Goal: Task Accomplishment & Management: Manage account settings

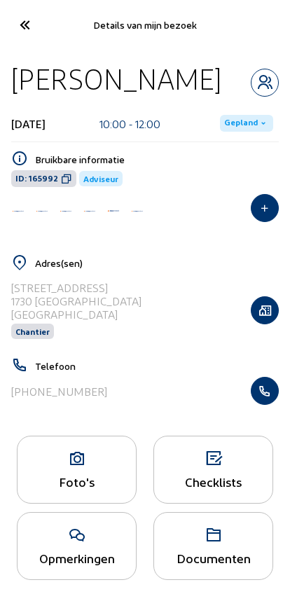
click at [31, 30] on icon at bounding box center [24, 25] width 23 height 25
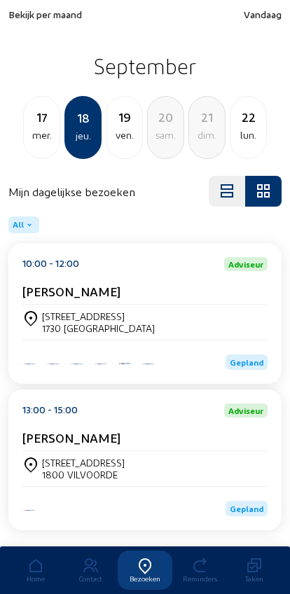
click at [30, 17] on span "Bekijk per maand" at bounding box center [45, 14] width 74 height 12
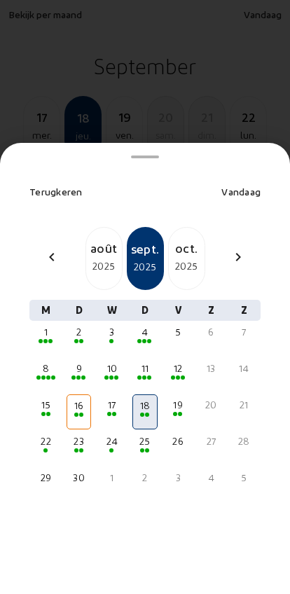
click at [180, 362] on div "12" at bounding box center [178, 369] width 22 height 14
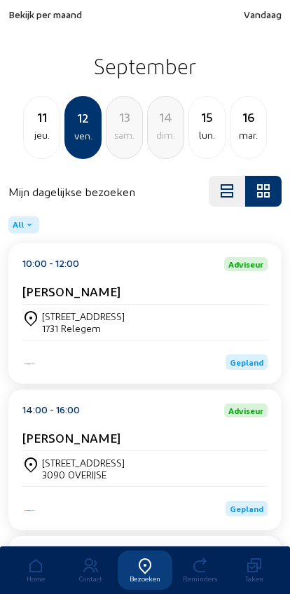
click at [57, 312] on div "[STREET_ADDRESS]" at bounding box center [144, 322] width 245 height 35
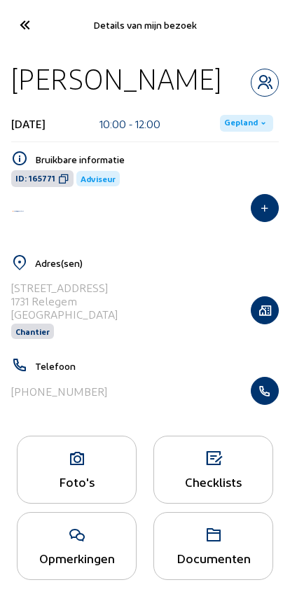
click at [68, 489] on div "Foto's" at bounding box center [77, 481] width 118 height 15
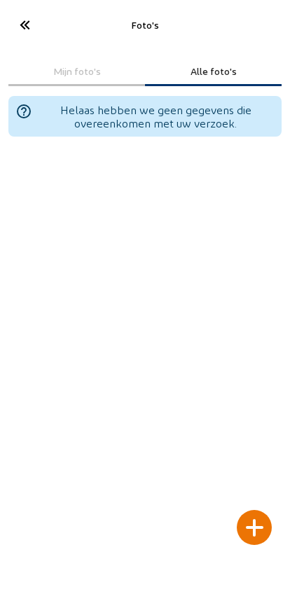
click at [261, 510] on div at bounding box center [254, 527] width 35 height 35
click at [256, 510] on div at bounding box center [254, 527] width 35 height 35
